Goal: Task Accomplishment & Management: Manage account settings

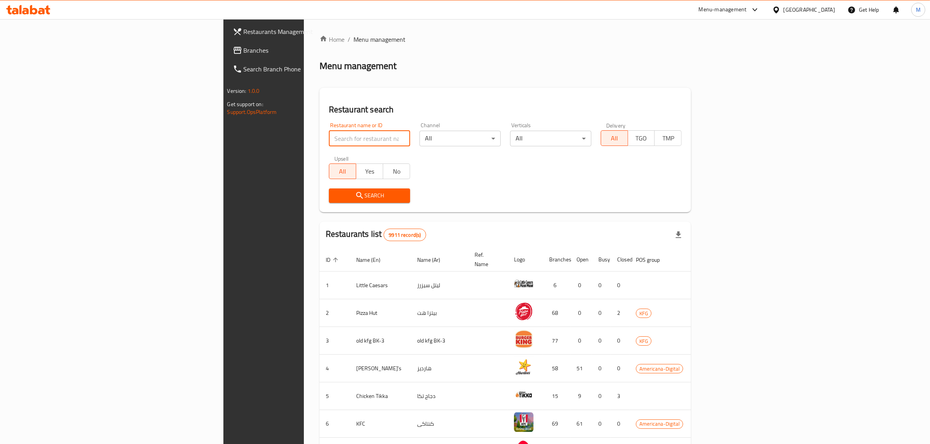
click at [329, 133] on input "search" at bounding box center [369, 139] width 81 height 16
type input "Rock House Sliders"
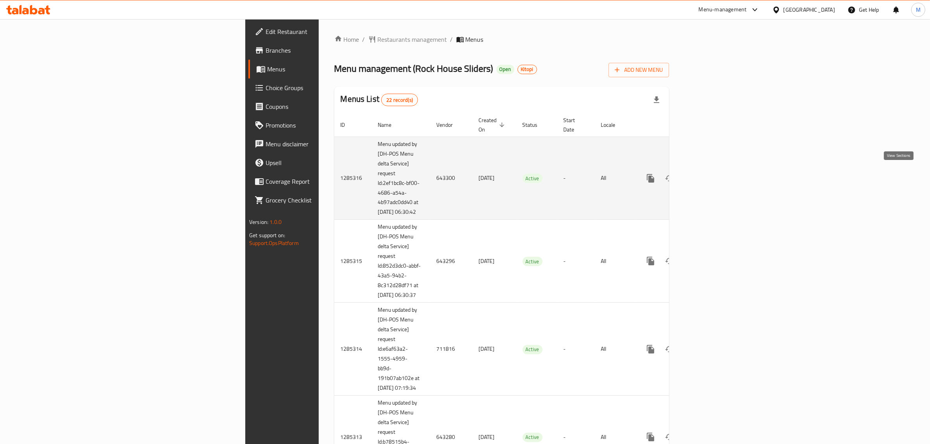
click at [711, 174] on icon "enhanced table" at bounding box center [706, 178] width 9 height 9
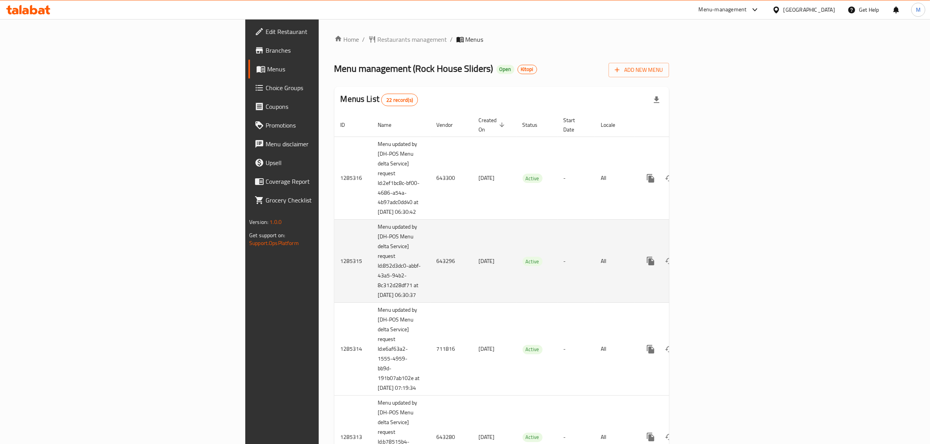
scroll to position [241, 0]
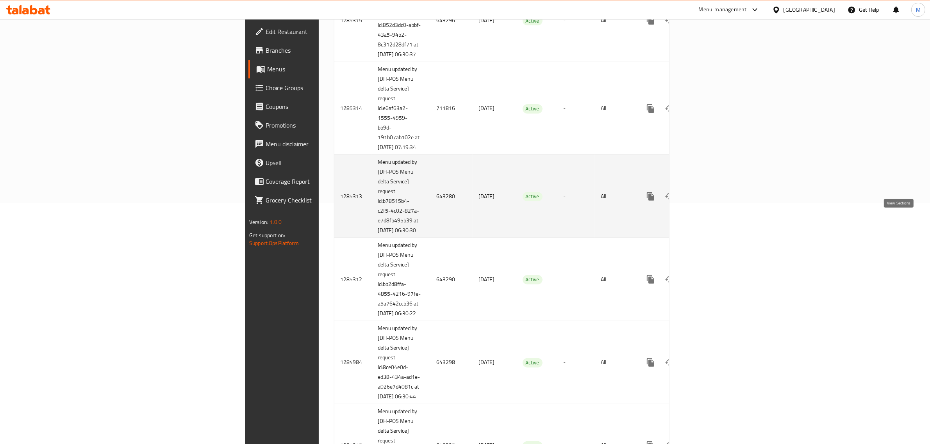
click at [711, 201] on icon "enhanced table" at bounding box center [706, 196] width 9 height 9
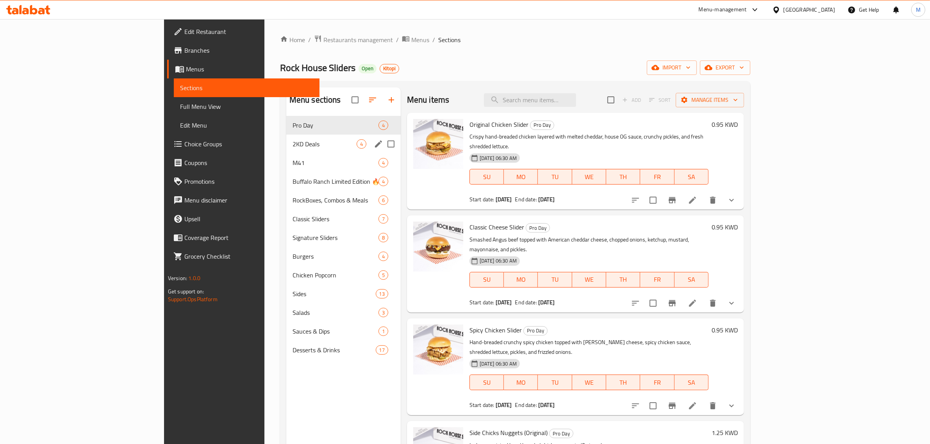
drag, startPoint x: 258, startPoint y: 142, endPoint x: 258, endPoint y: 123, distance: 18.4
click at [292, 142] on span "2KD Deals" at bounding box center [324, 143] width 64 height 9
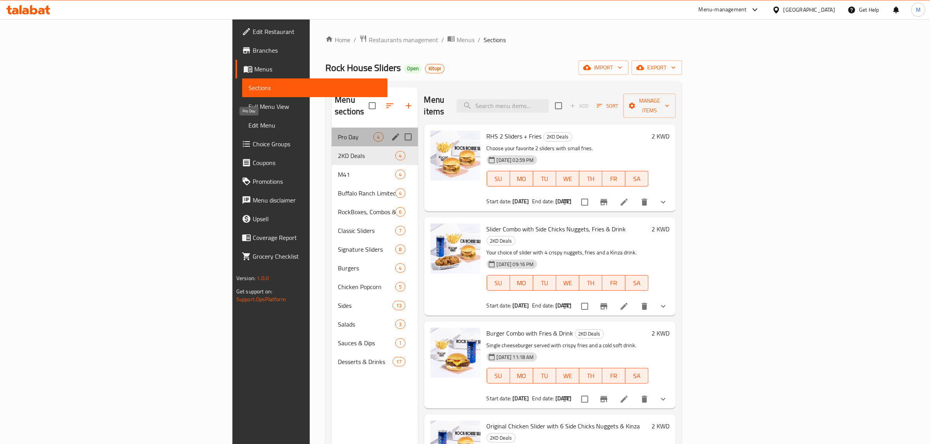
click at [338, 132] on span "Pro Day" at bounding box center [356, 136] width 36 height 9
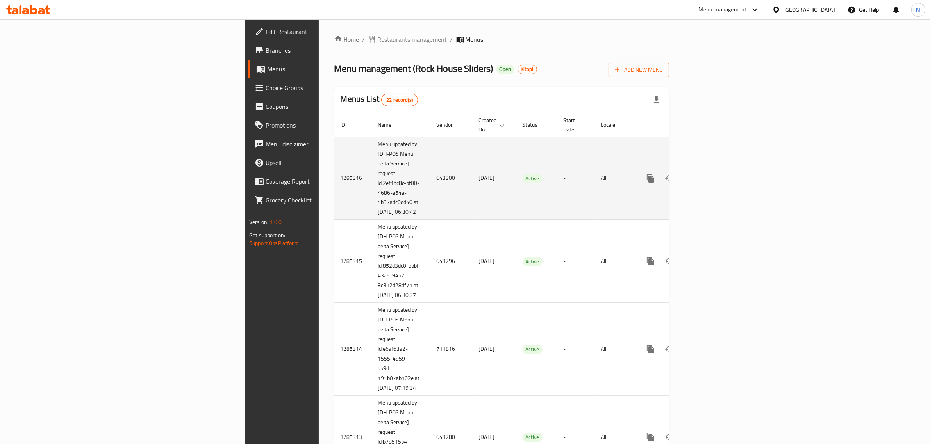
click at [472, 157] on td "24/04/2025" at bounding box center [494, 178] width 44 height 83
click at [472, 157] on td "[DATE]" at bounding box center [494, 178] width 44 height 83
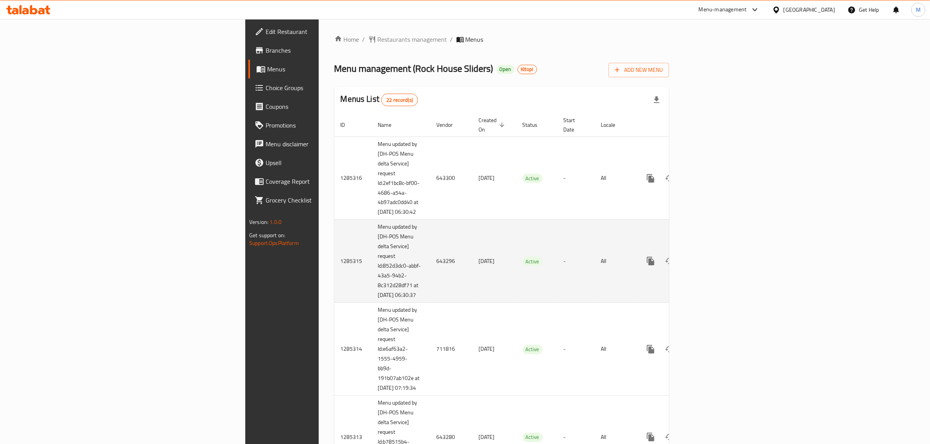
click at [557, 266] on td "Active" at bounding box center [536, 261] width 41 height 83
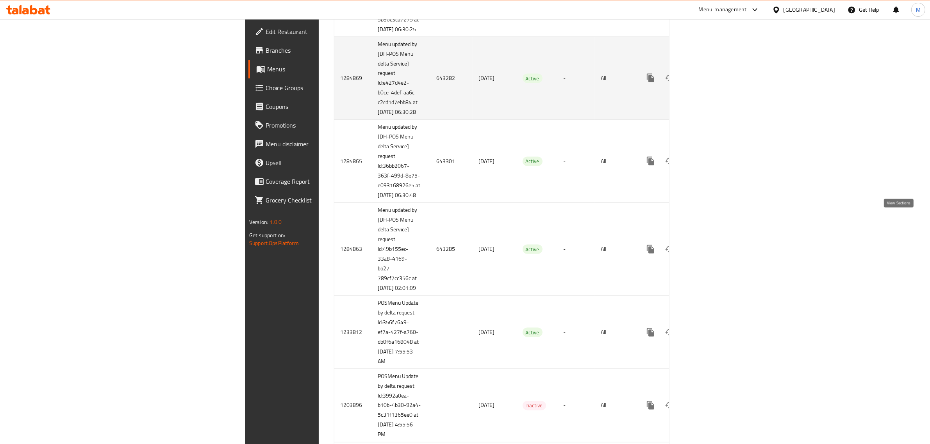
click at [716, 87] on link "enhanced table" at bounding box center [706, 78] width 19 height 19
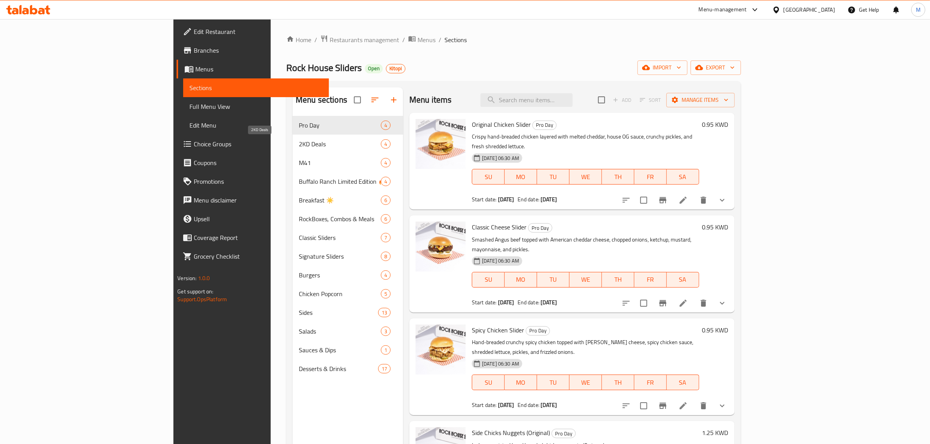
click at [299, 147] on span "2KD Deals" at bounding box center [340, 143] width 82 height 9
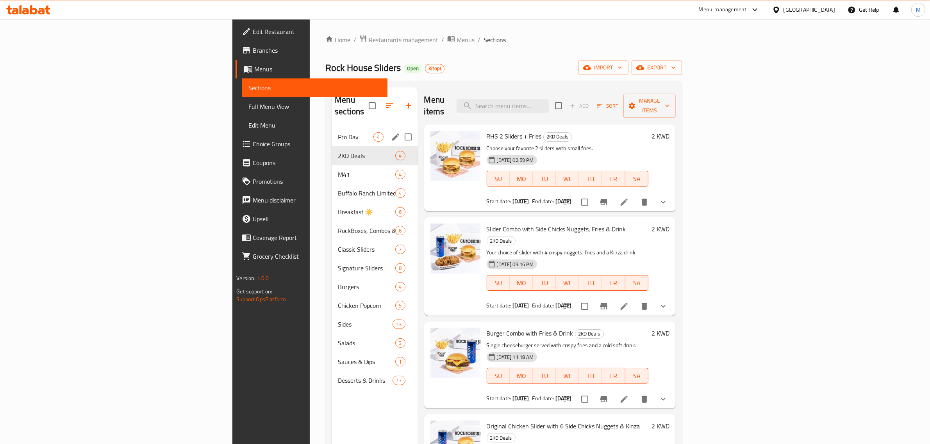
click at [332, 133] on div "Pro Day 4" at bounding box center [375, 137] width 86 height 19
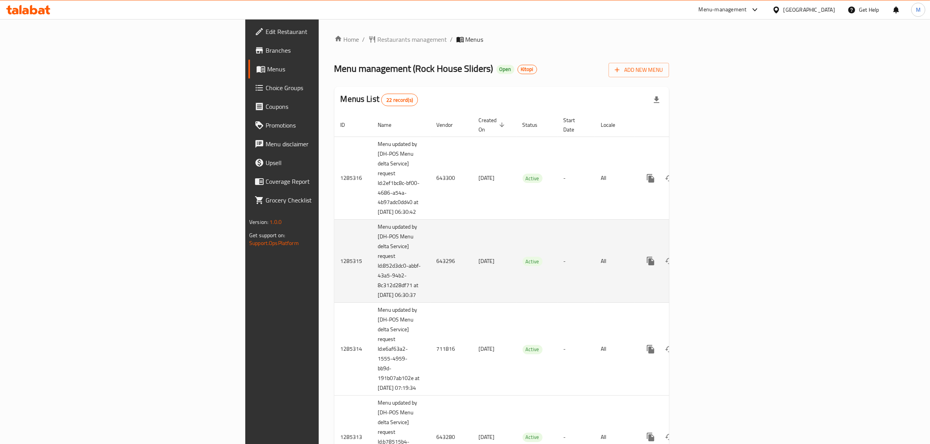
click at [516, 233] on td "Active" at bounding box center [536, 261] width 41 height 83
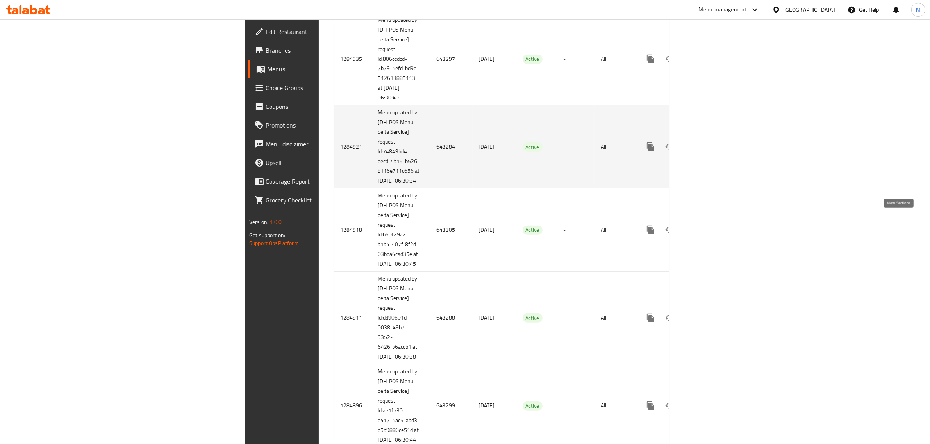
click at [711, 151] on icon "enhanced table" at bounding box center [706, 146] width 9 height 9
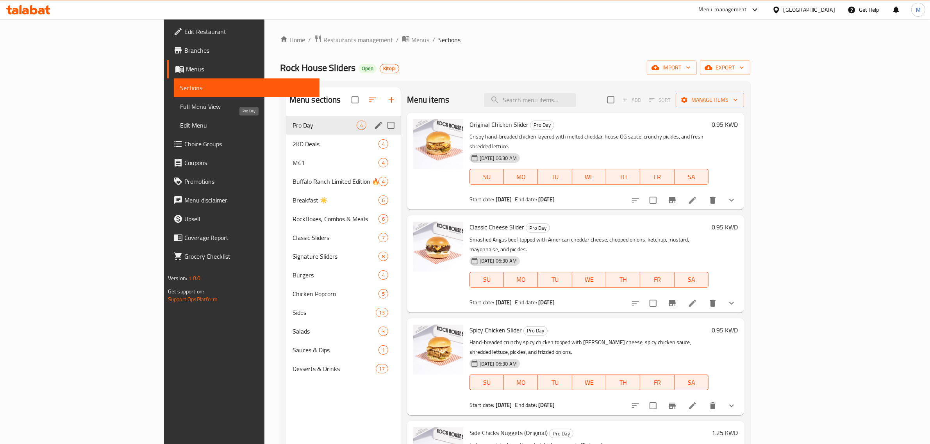
click at [292, 129] on span "Pro Day" at bounding box center [324, 125] width 64 height 9
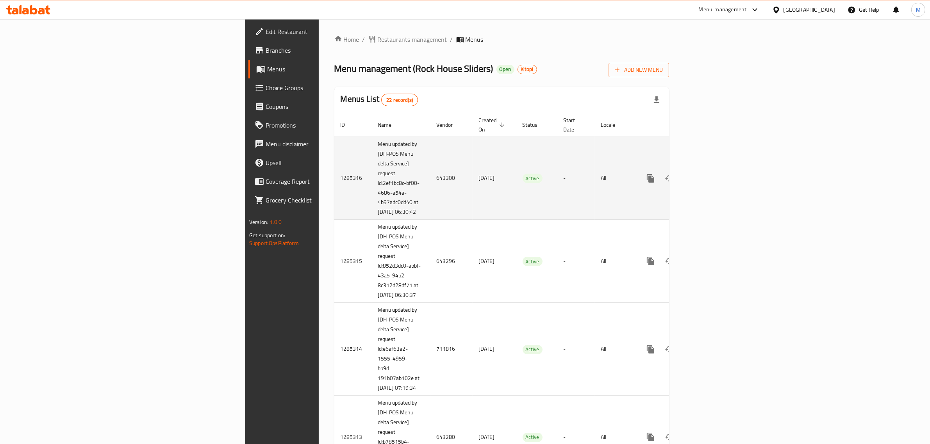
click at [472, 165] on td "[DATE]" at bounding box center [494, 178] width 44 height 83
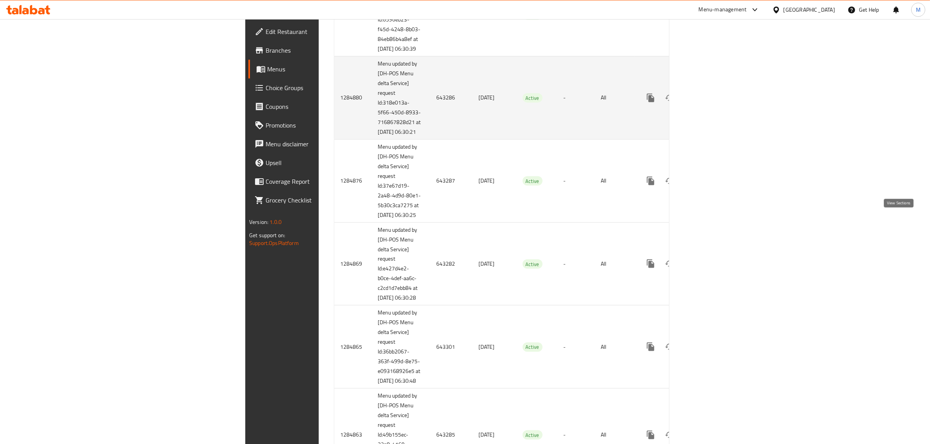
click at [716, 107] on link "enhanced table" at bounding box center [706, 98] width 19 height 19
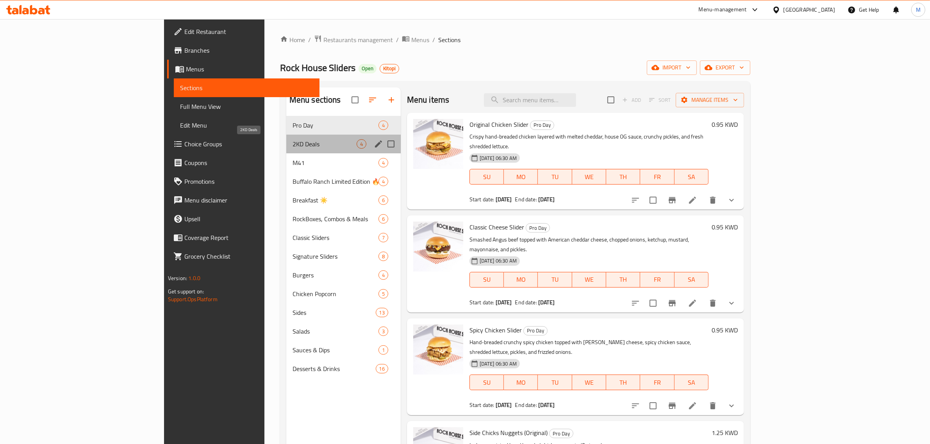
click at [292, 148] on span "2KD Deals" at bounding box center [324, 143] width 64 height 9
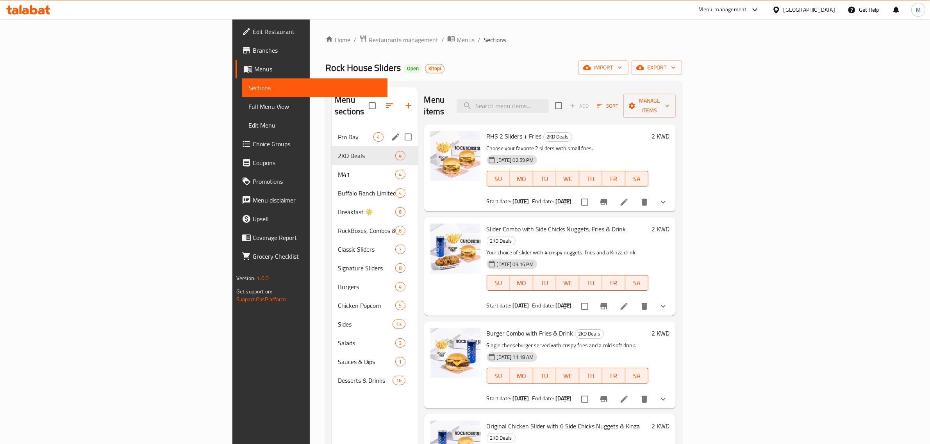
click at [332, 130] on div "Pro Day 4" at bounding box center [375, 137] width 86 height 19
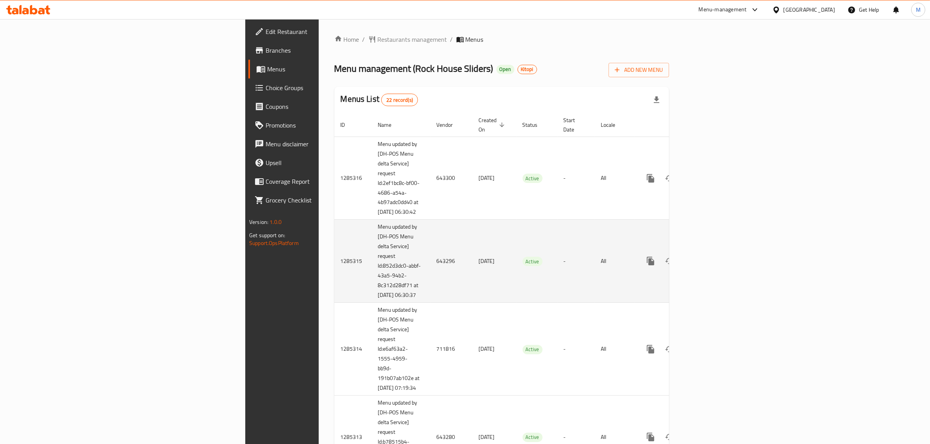
click at [516, 227] on td "Active" at bounding box center [536, 261] width 41 height 83
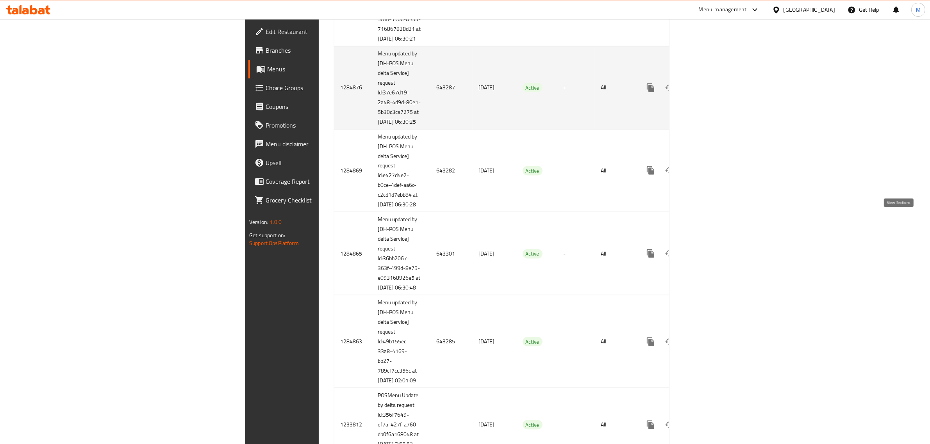
click at [716, 97] on link "enhanced table" at bounding box center [706, 87] width 19 height 19
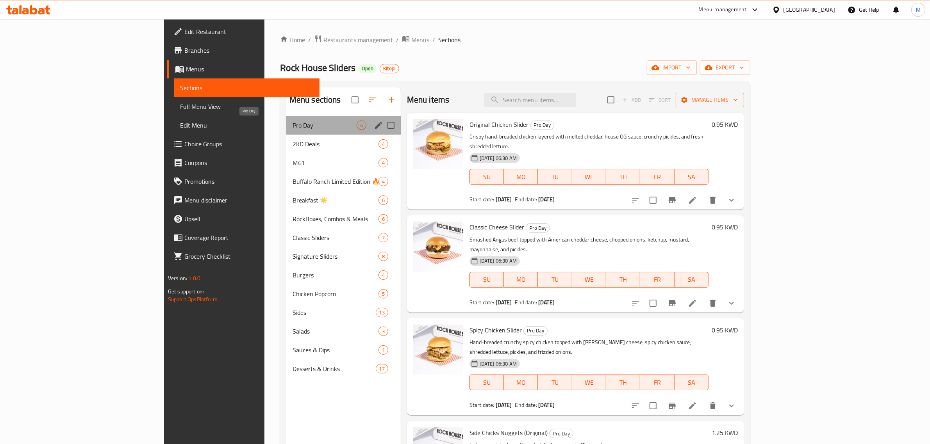
click at [303, 126] on span "Pro Day" at bounding box center [324, 125] width 64 height 9
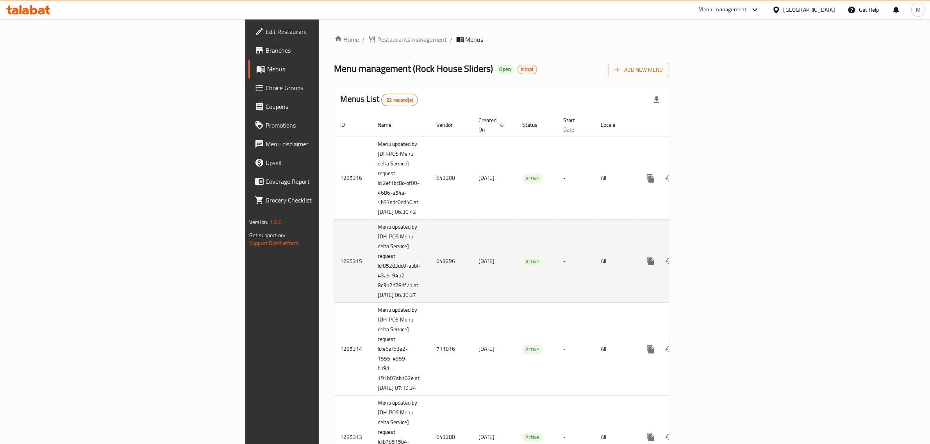
click at [531, 246] on td "Active" at bounding box center [536, 261] width 41 height 83
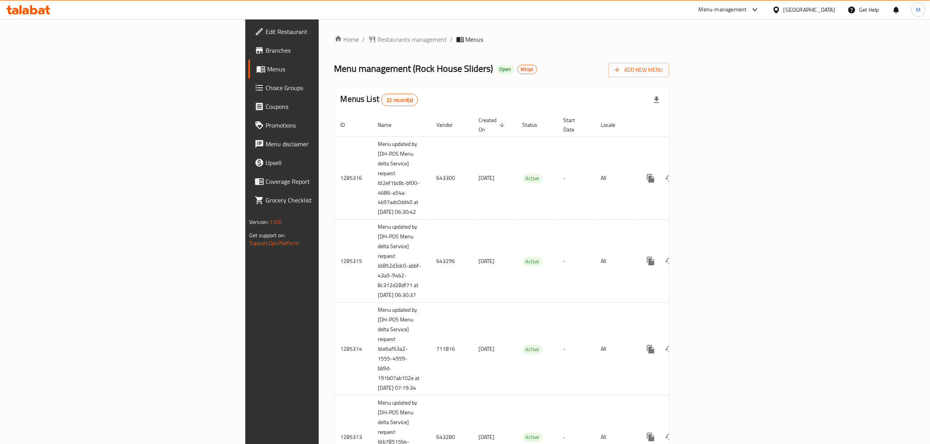
scroll to position [613, 0]
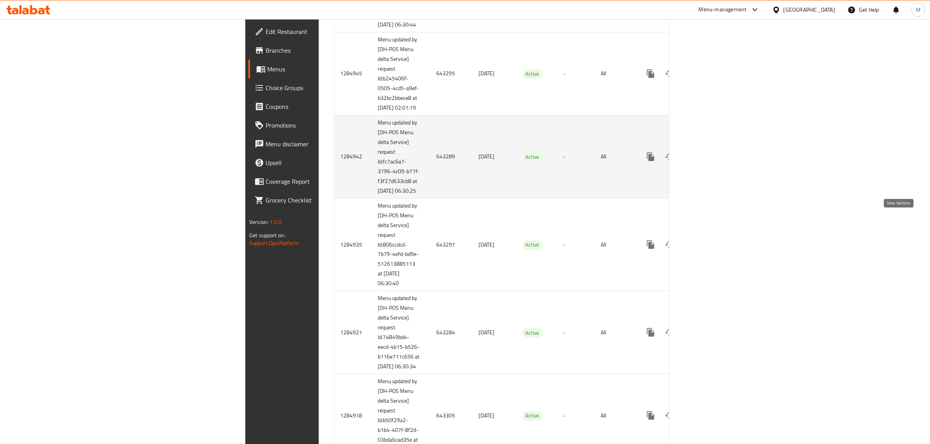
click at [716, 166] on link "enhanced table" at bounding box center [706, 157] width 19 height 19
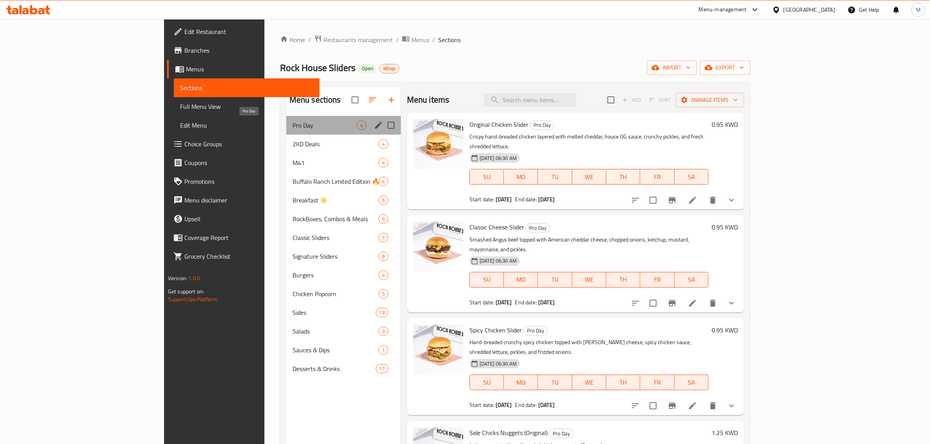
click at [294, 123] on span "Pro Day" at bounding box center [324, 125] width 64 height 9
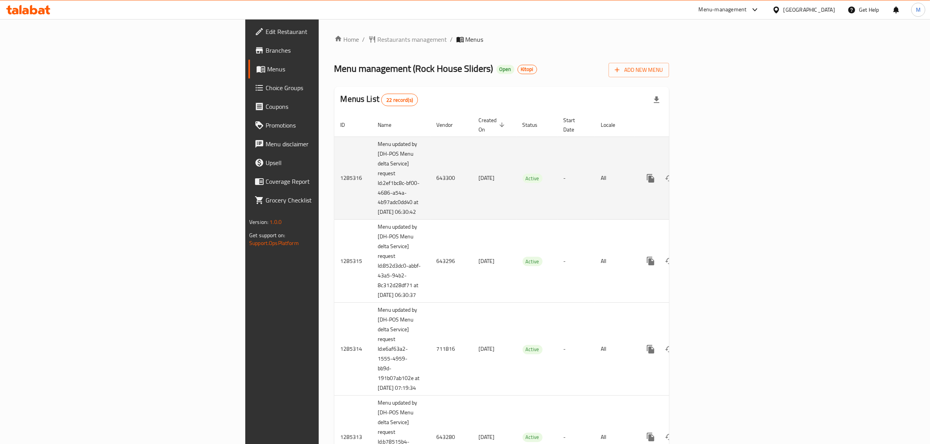
click at [472, 212] on td "[DATE]" at bounding box center [494, 178] width 44 height 83
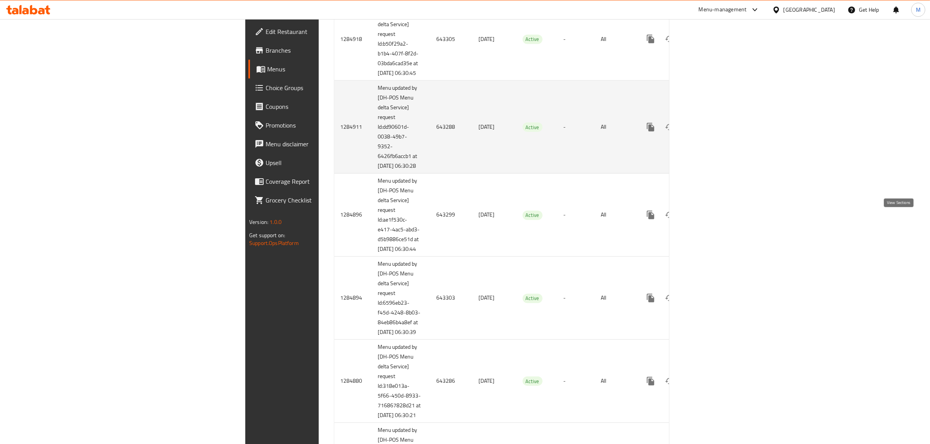
click at [711, 132] on icon "enhanced table" at bounding box center [706, 127] width 9 height 9
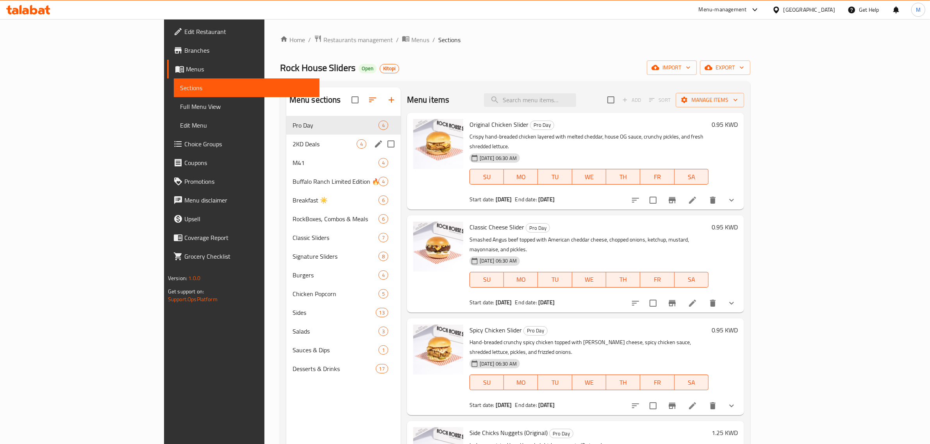
click at [286, 139] on div "2KD Deals 4" at bounding box center [343, 144] width 114 height 19
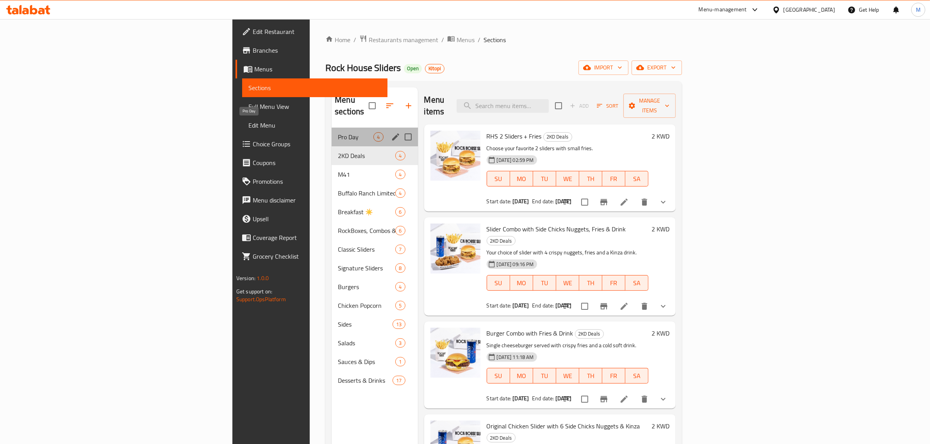
click at [338, 132] on span "Pro Day" at bounding box center [356, 136] width 36 height 9
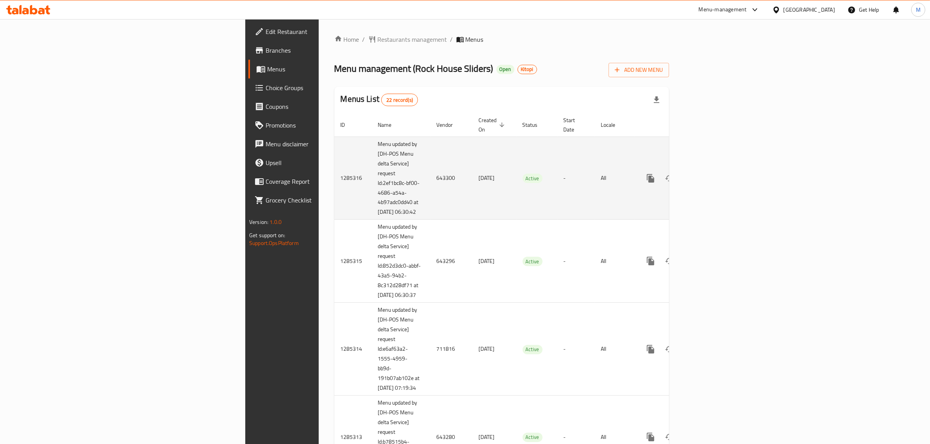
click at [472, 155] on td "[DATE]" at bounding box center [494, 178] width 44 height 83
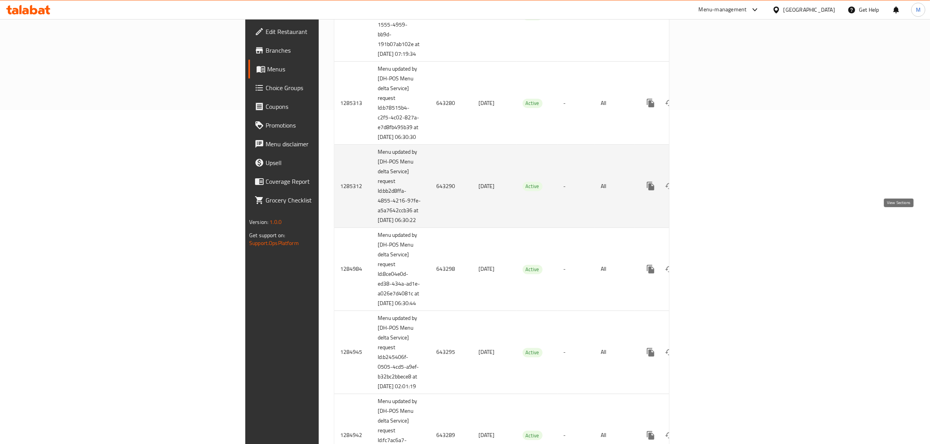
click at [716, 196] on link "enhanced table" at bounding box center [706, 186] width 19 height 19
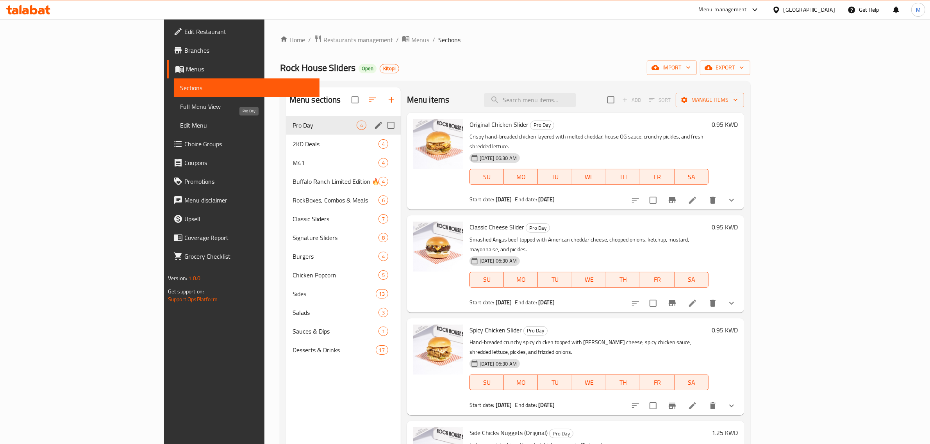
click at [291, 130] on div "Pro Day 4" at bounding box center [343, 125] width 114 height 19
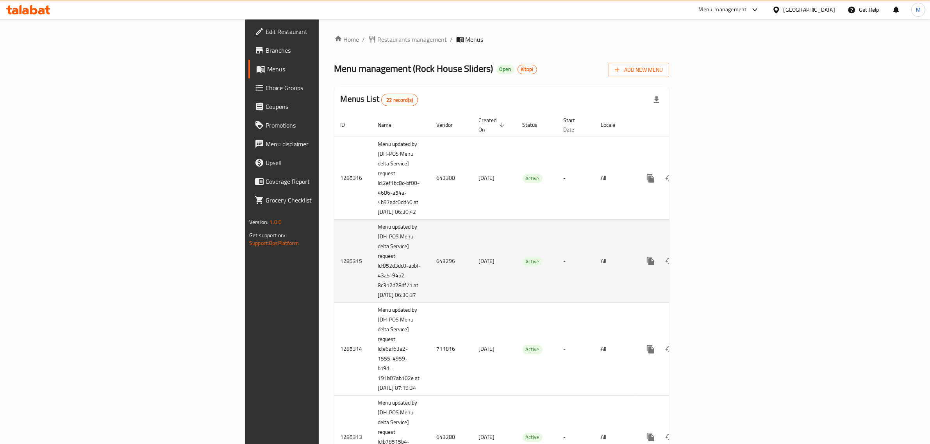
click at [472, 267] on td "[DATE]" at bounding box center [494, 261] width 44 height 83
click at [711, 266] on icon "enhanced table" at bounding box center [706, 261] width 9 height 9
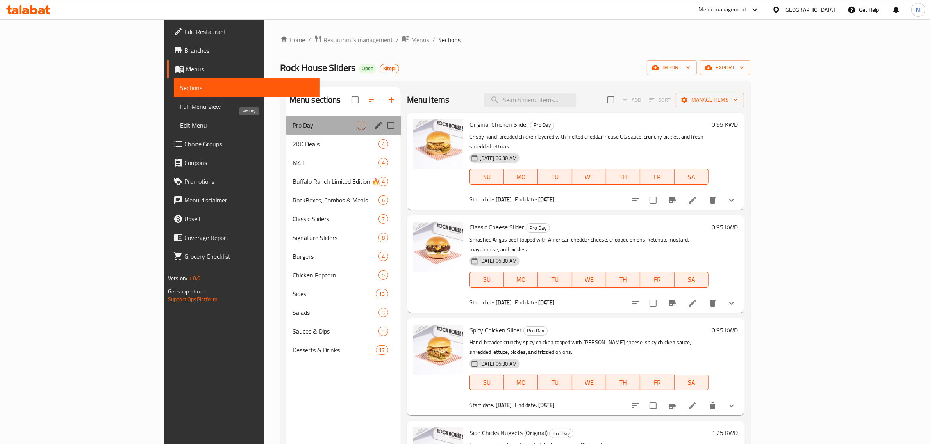
click at [292, 124] on span "Pro Day" at bounding box center [324, 125] width 64 height 9
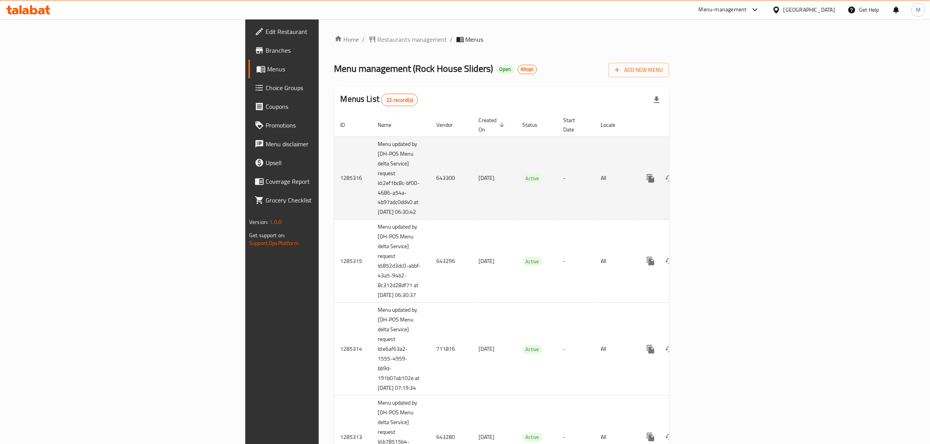
click at [521, 154] on td "Active" at bounding box center [536, 178] width 41 height 83
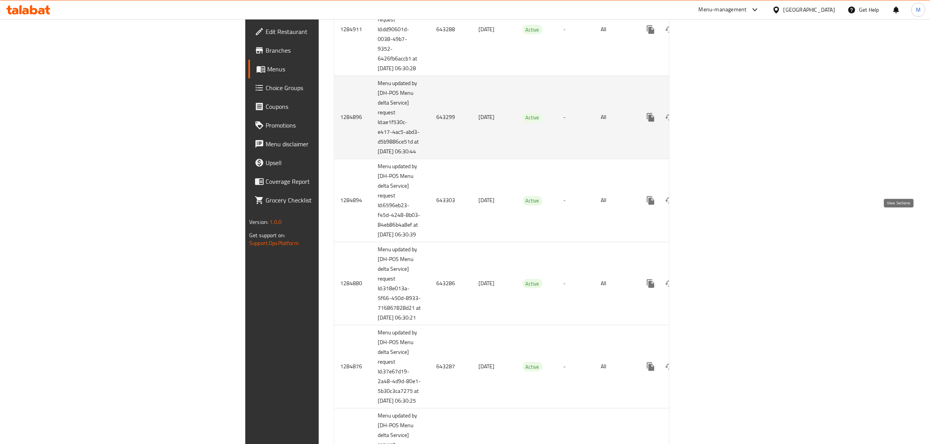
click at [711, 122] on icon "enhanced table" at bounding box center [706, 117] width 9 height 9
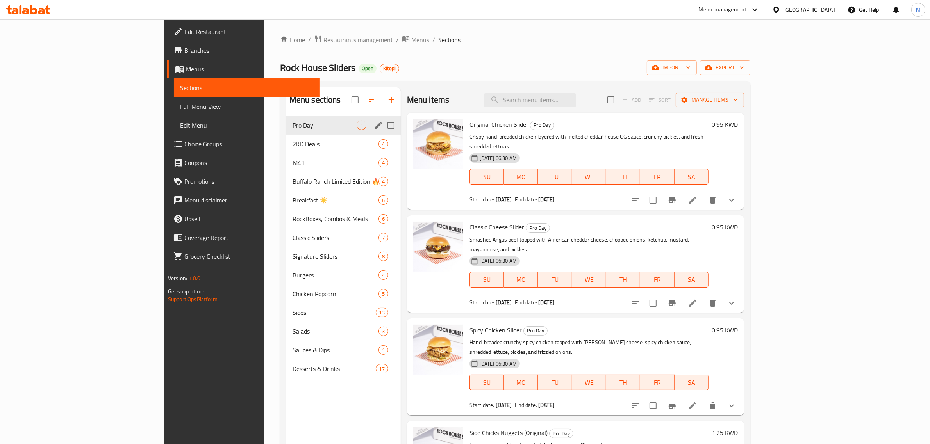
click at [298, 130] on div "Pro Day 4" at bounding box center [343, 125] width 114 height 19
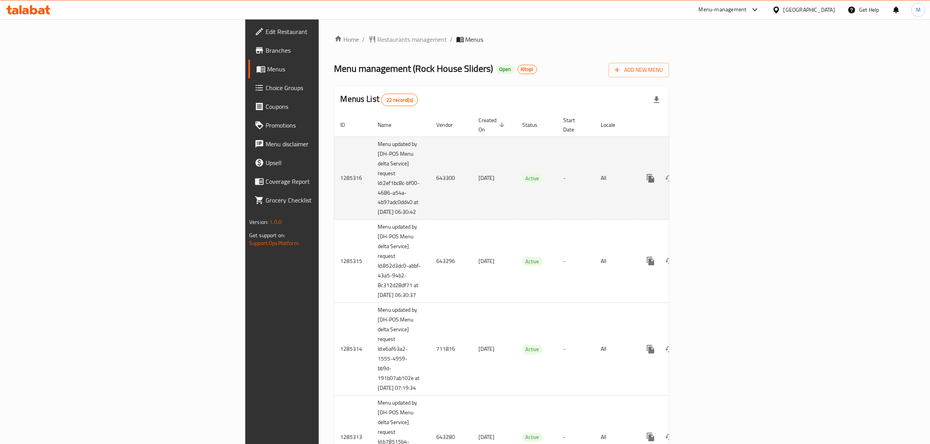
click at [516, 212] on td "Active" at bounding box center [536, 178] width 41 height 83
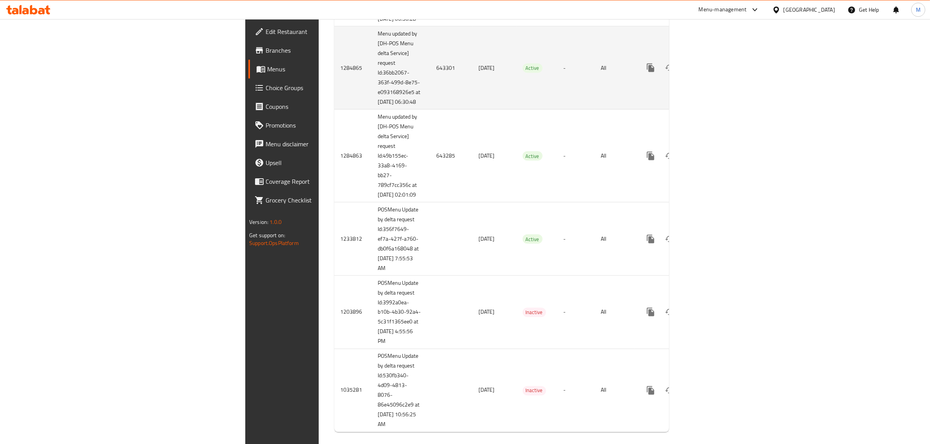
click at [711, 73] on icon "enhanced table" at bounding box center [706, 67] width 9 height 9
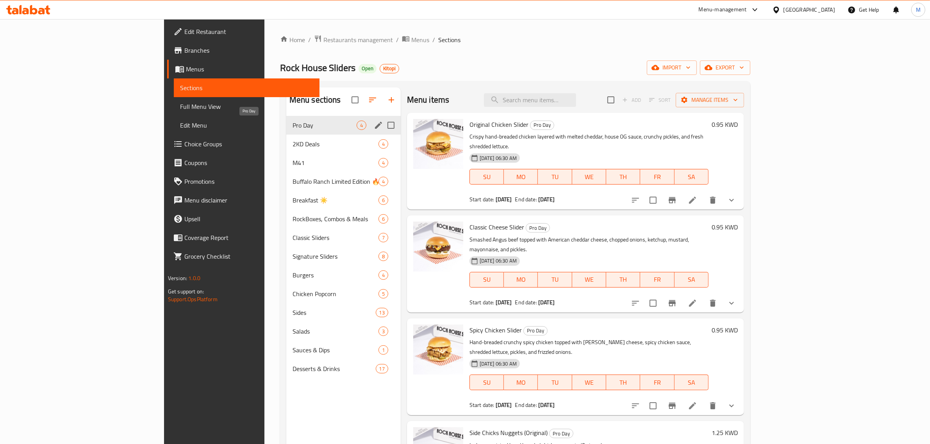
click at [292, 126] on span "Pro Day" at bounding box center [324, 125] width 64 height 9
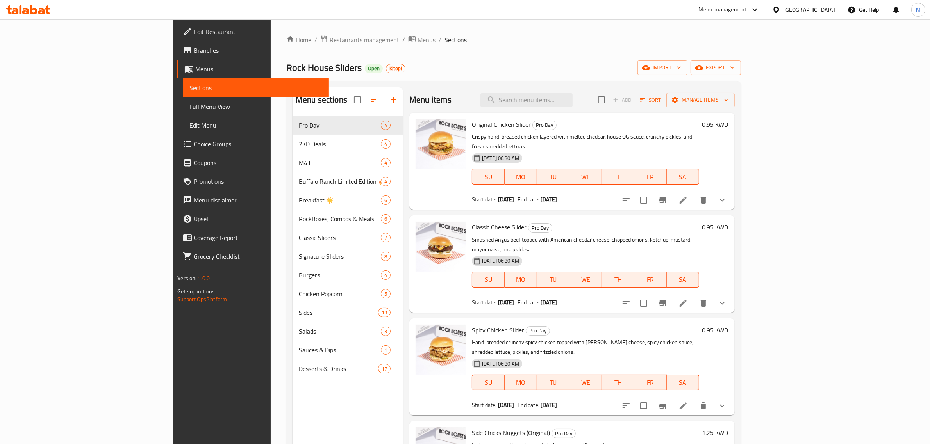
drag, startPoint x: 431, startPoint y: 298, endPoint x: 432, endPoint y: 273, distance: 25.4
click at [431, 298] on div "Menu items Add Sort Manage items Original Chicken Slider Pro Day Crispy hand-br…" at bounding box center [569, 309] width 332 height 444
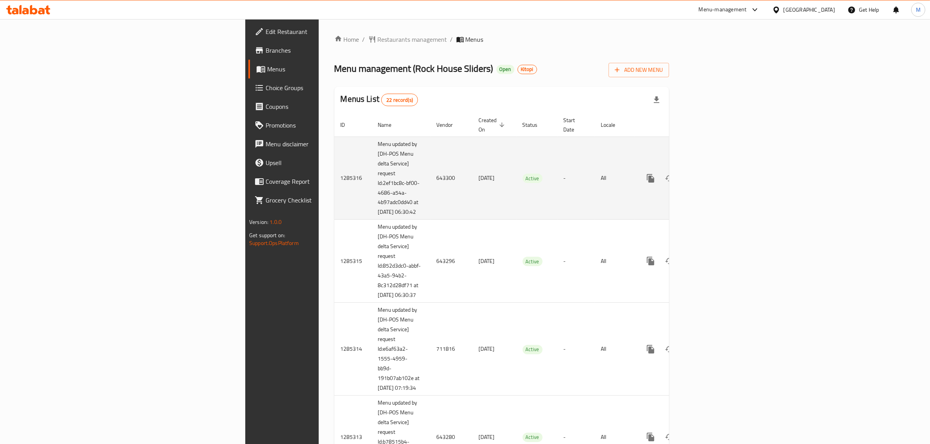
click at [516, 192] on td "Active" at bounding box center [536, 178] width 41 height 83
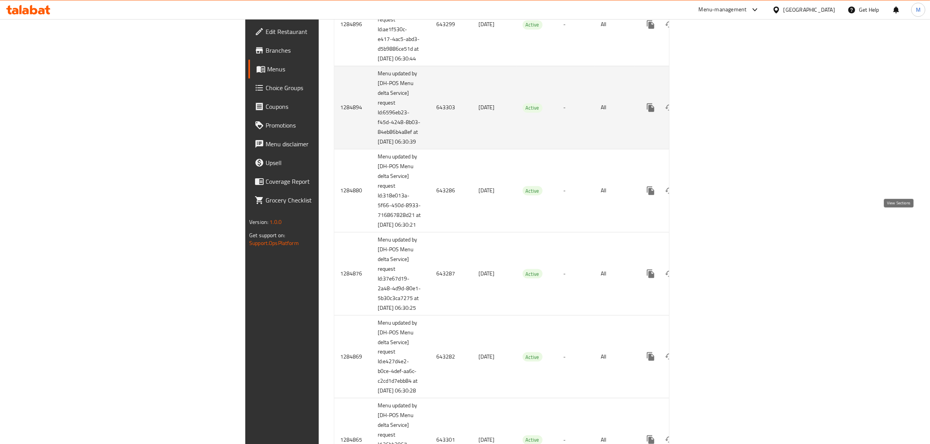
click at [711, 112] on icon "enhanced table" at bounding box center [706, 107] width 9 height 9
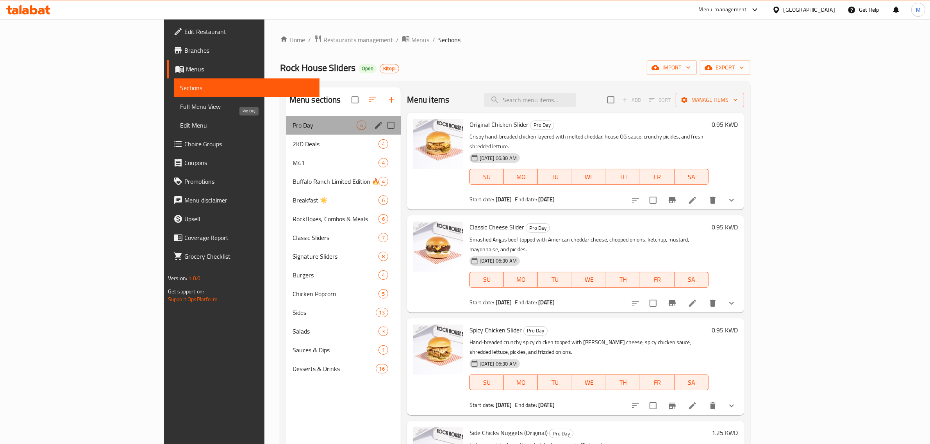
click at [292, 121] on span "Pro Day" at bounding box center [324, 125] width 64 height 9
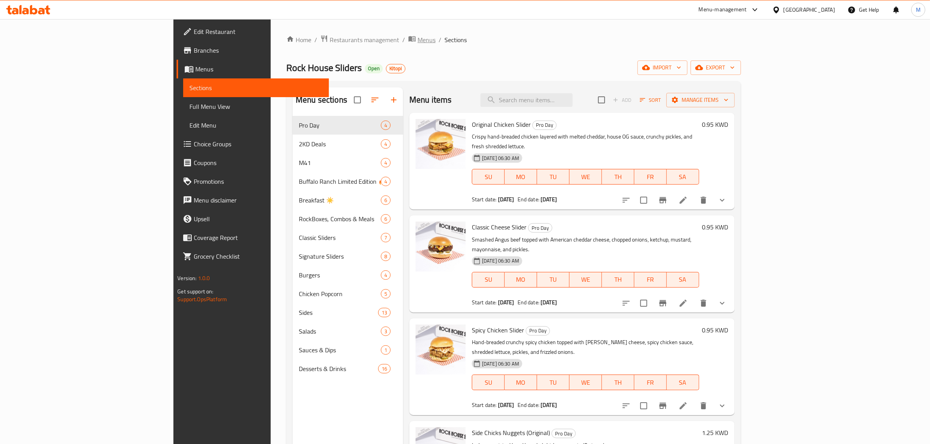
click at [417, 39] on span "Menus" at bounding box center [426, 39] width 18 height 9
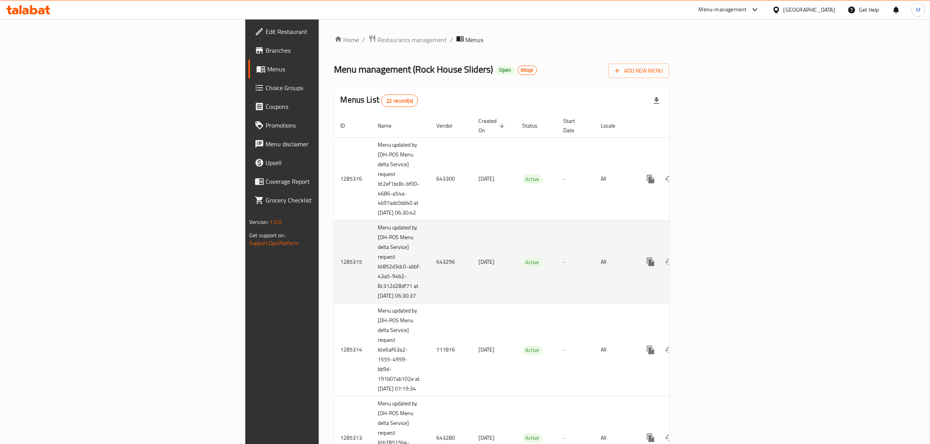
click at [516, 229] on td "Active" at bounding box center [536, 262] width 41 height 83
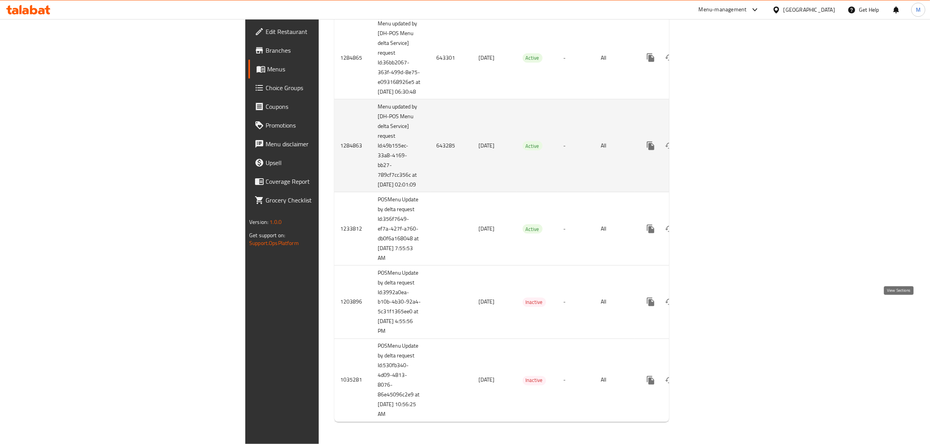
click at [711, 151] on icon "enhanced table" at bounding box center [706, 145] width 9 height 9
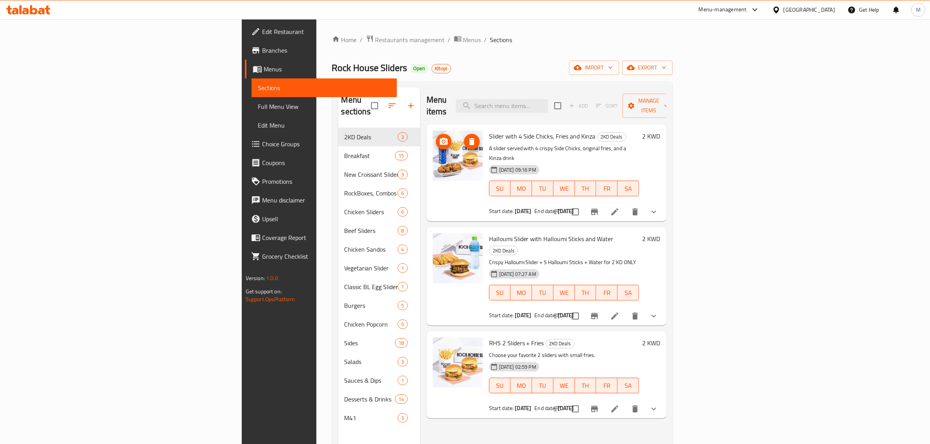
click at [433, 156] on img at bounding box center [458, 156] width 50 height 50
click at [759, 11] on icon at bounding box center [754, 9] width 9 height 9
click at [727, 48] on div "Agent Campaigns Center" at bounding box center [713, 52] width 59 height 9
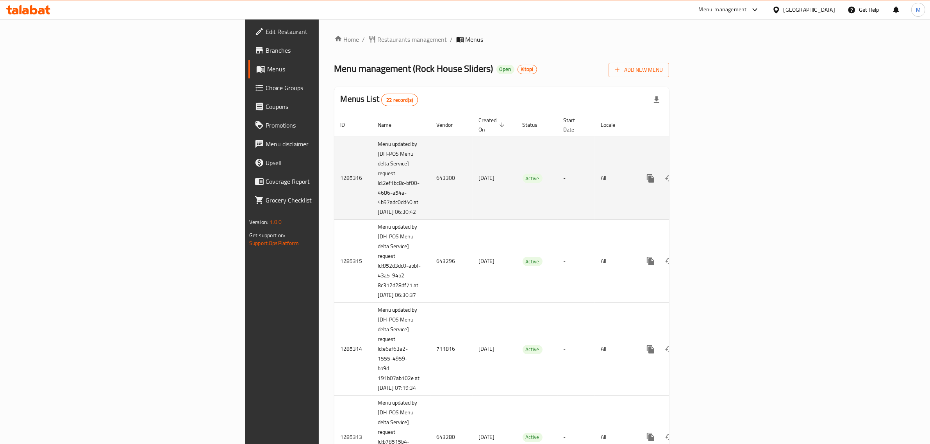
click at [516, 188] on td "Active" at bounding box center [536, 178] width 41 height 83
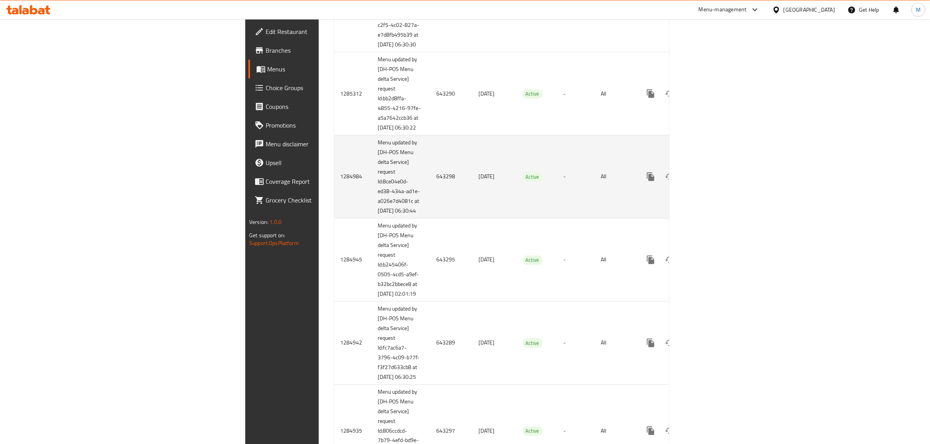
click at [710, 180] on icon "enhanced table" at bounding box center [706, 176] width 7 height 7
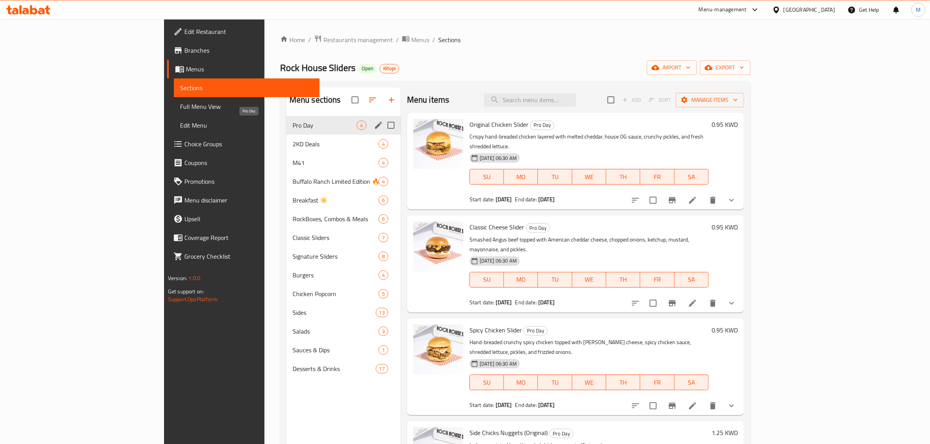
click at [292, 126] on span "Pro Day" at bounding box center [324, 125] width 64 height 9
